Goal: Information Seeking & Learning: Learn about a topic

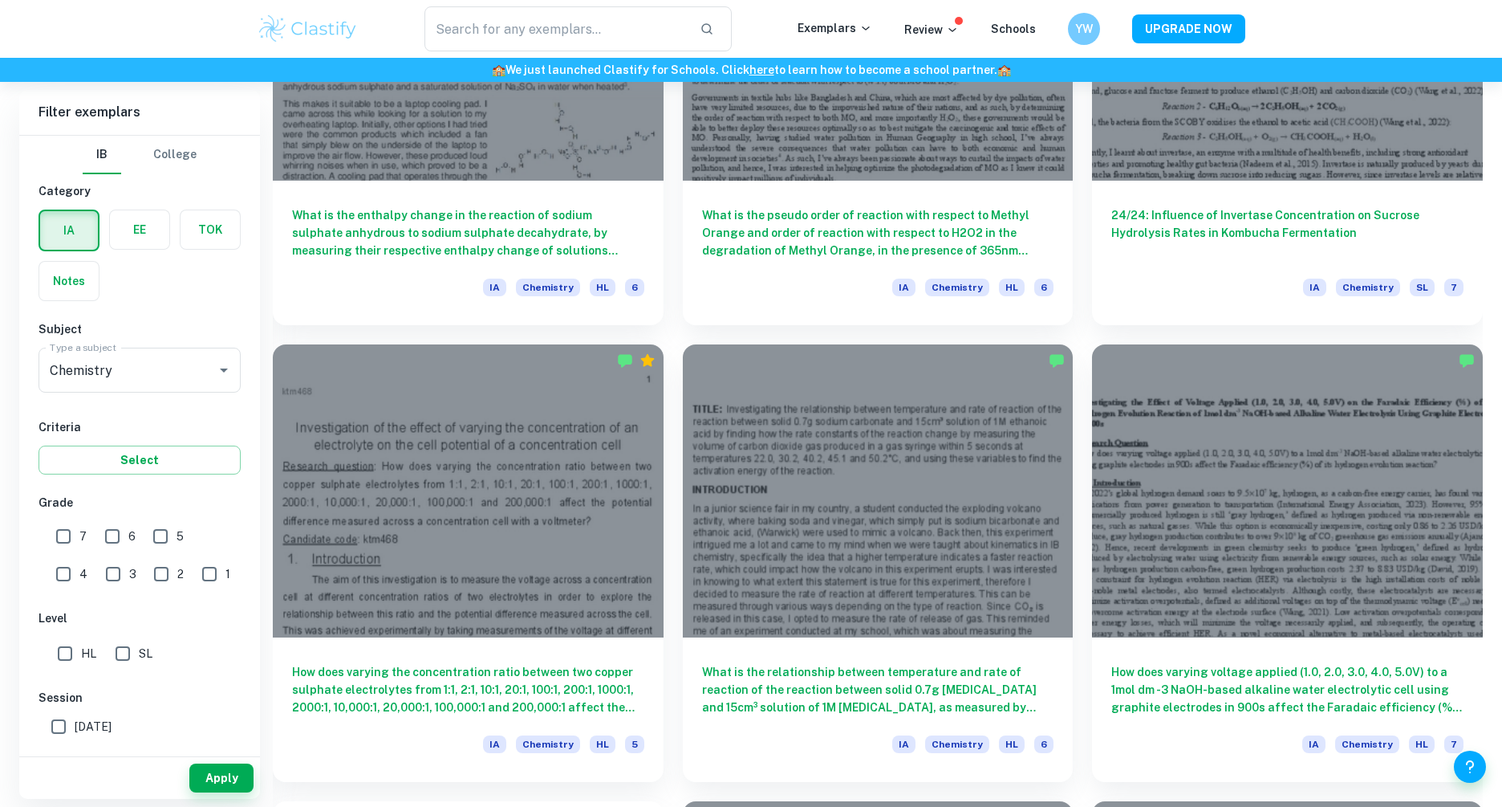
scroll to position [2659, 0]
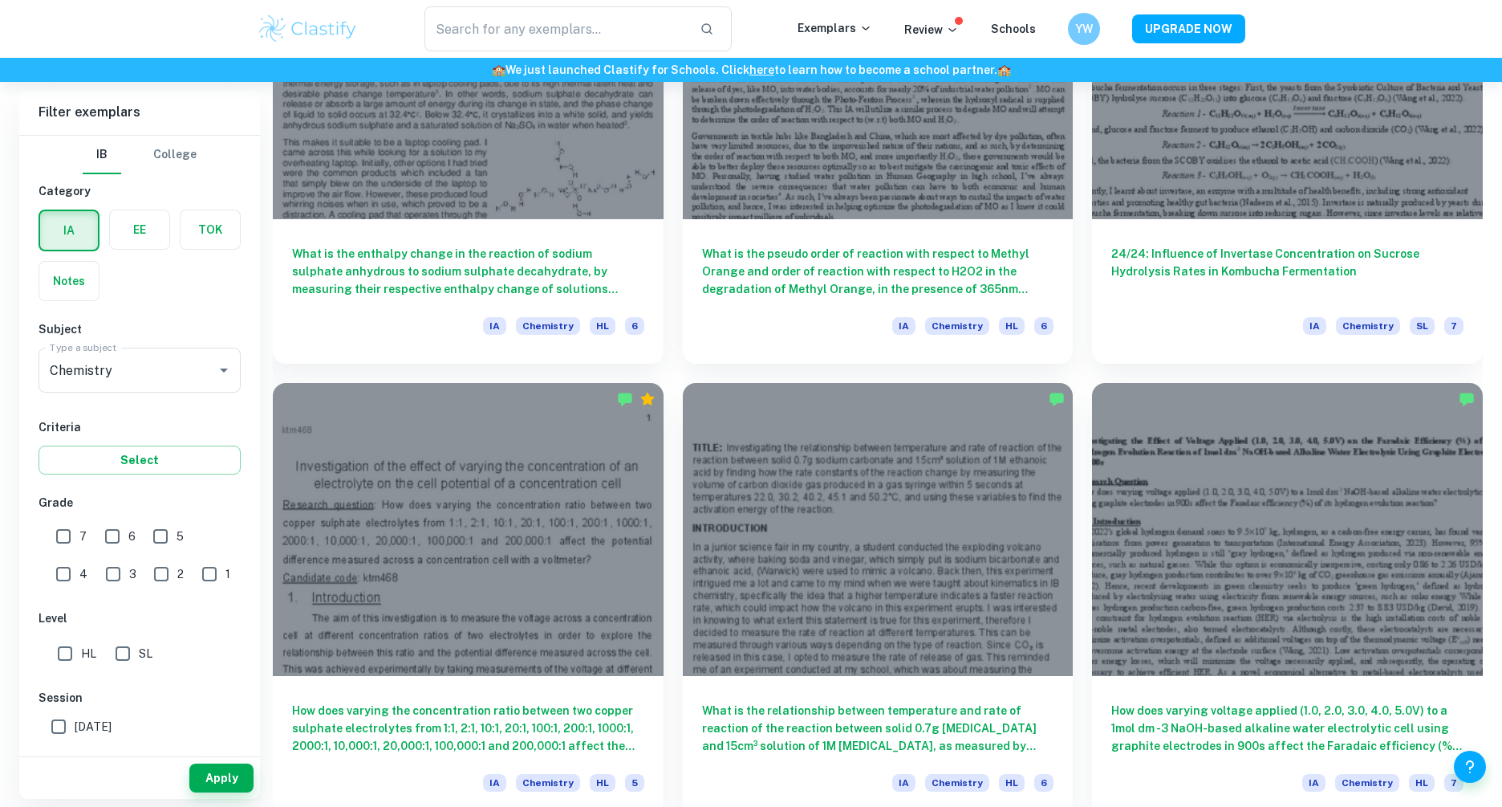
scroll to position [2557, 0]
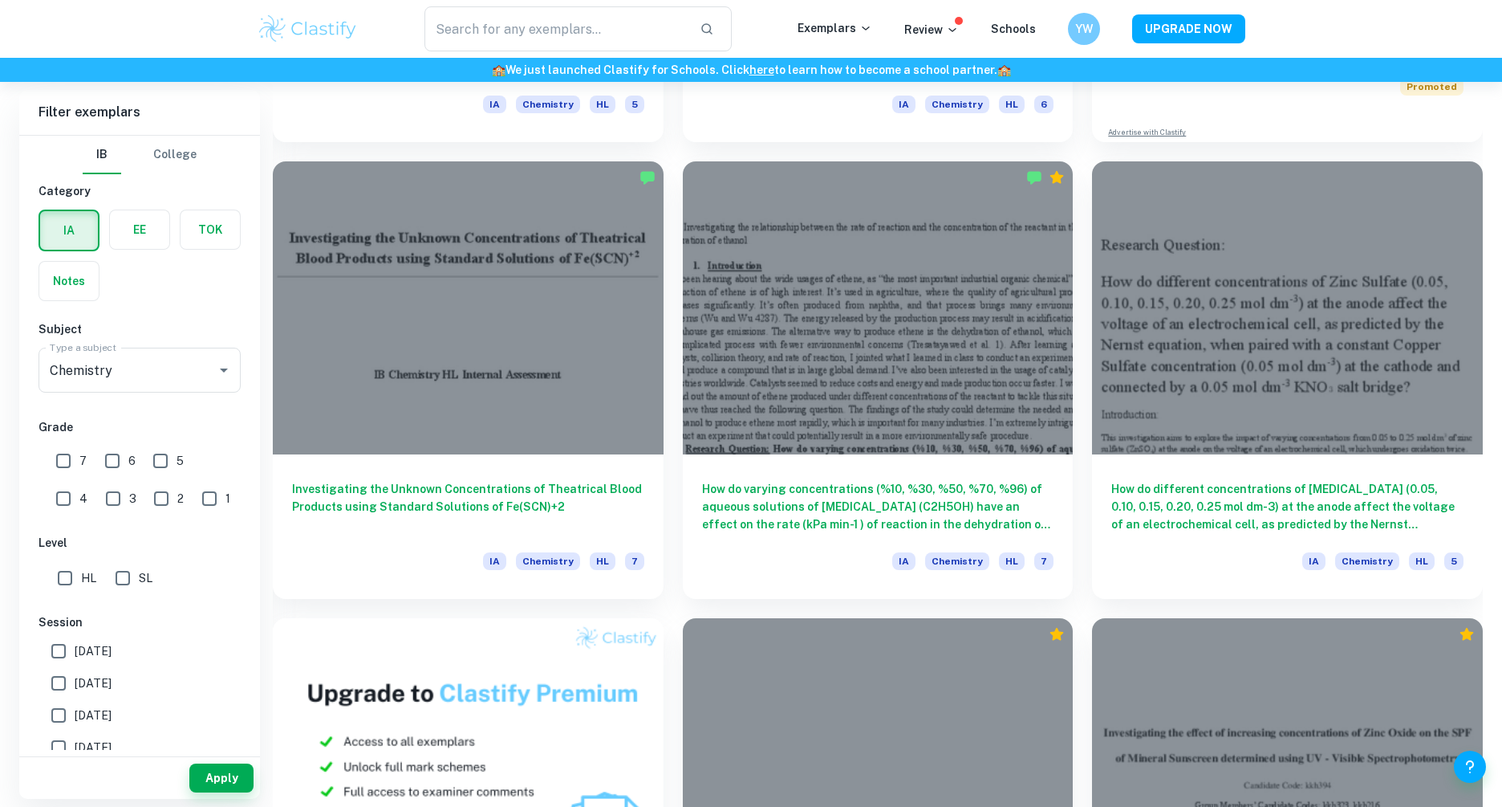
scroll to position [838, 0]
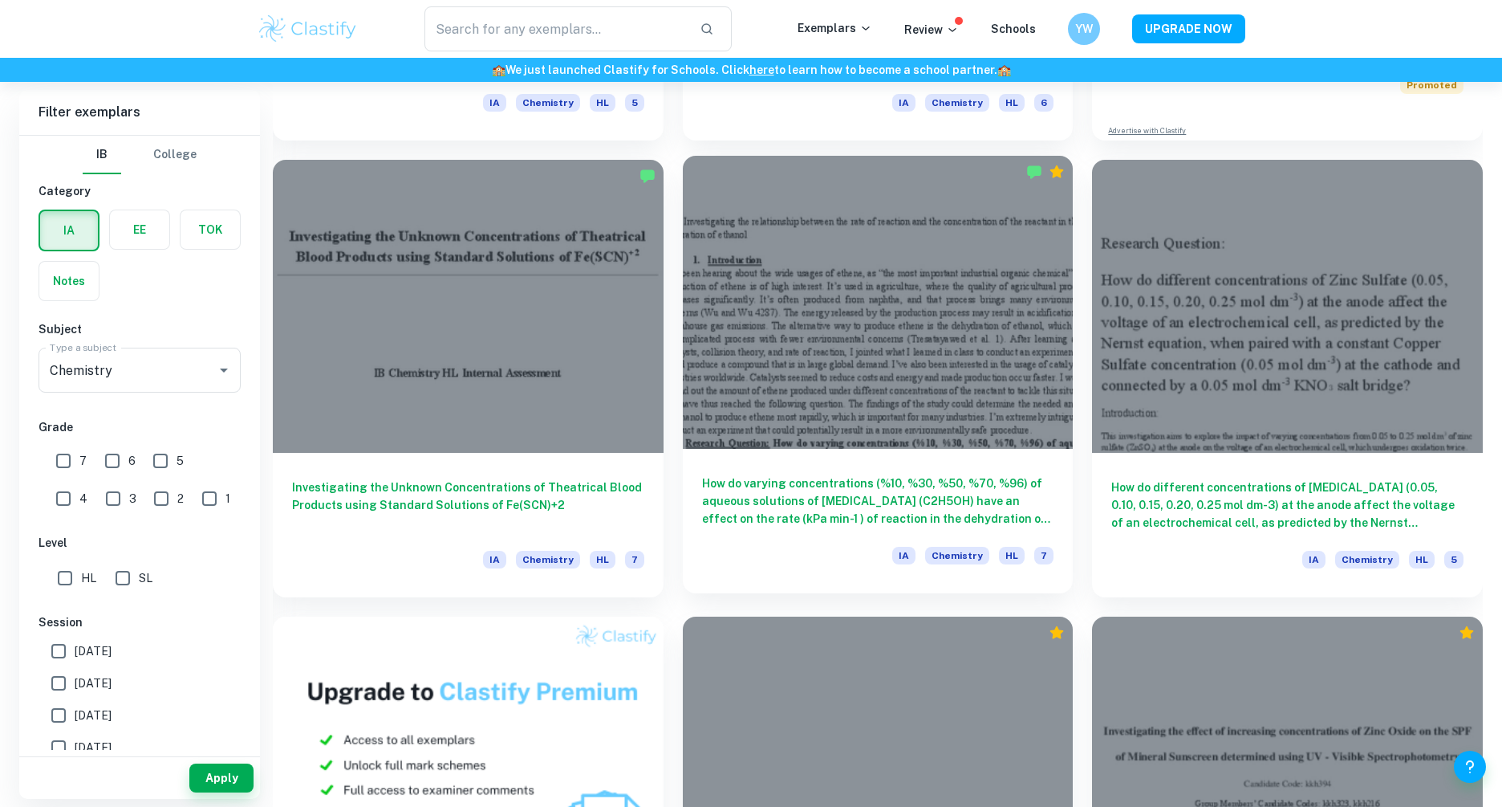
click at [774, 539] on div "How do varying concentrations (%10, %30, %50, %70, %96) of aqueous solutions of…" at bounding box center [878, 521] width 391 height 144
